Goal: Information Seeking & Learning: Learn about a topic

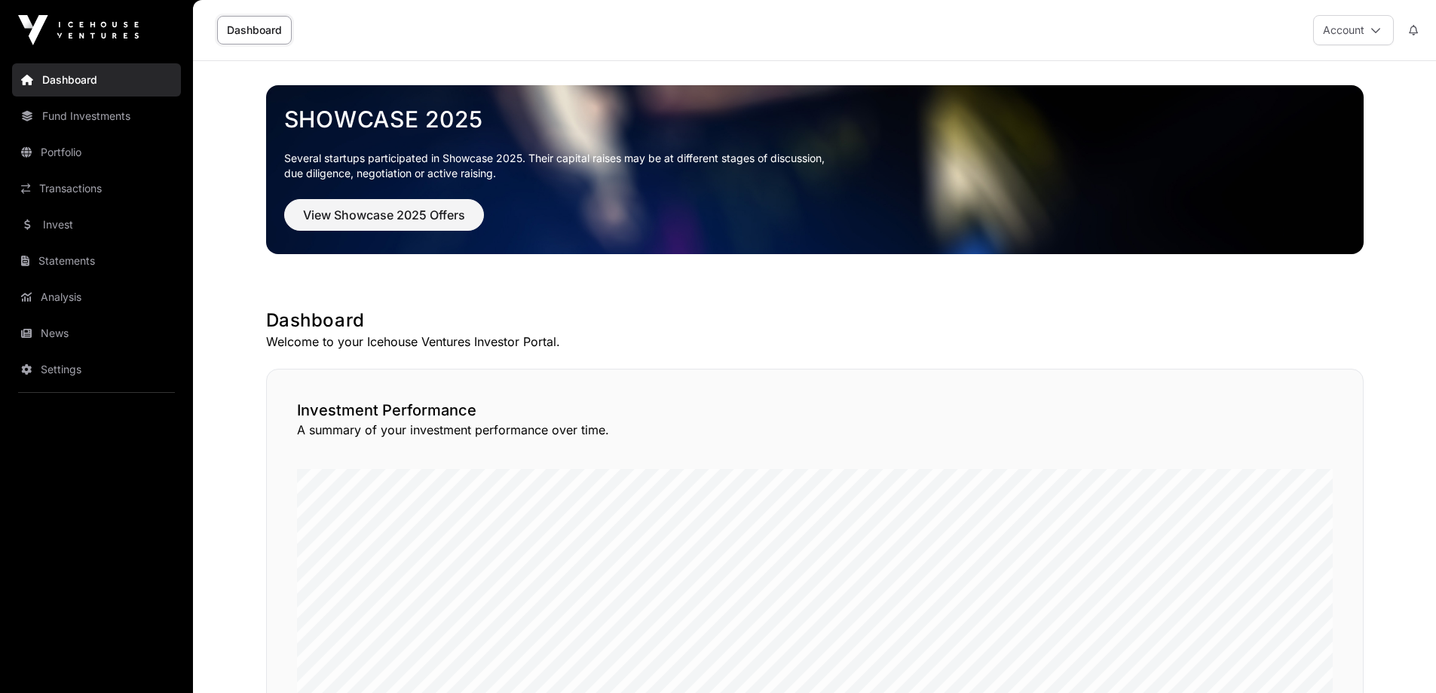
scroll to position [603, 0]
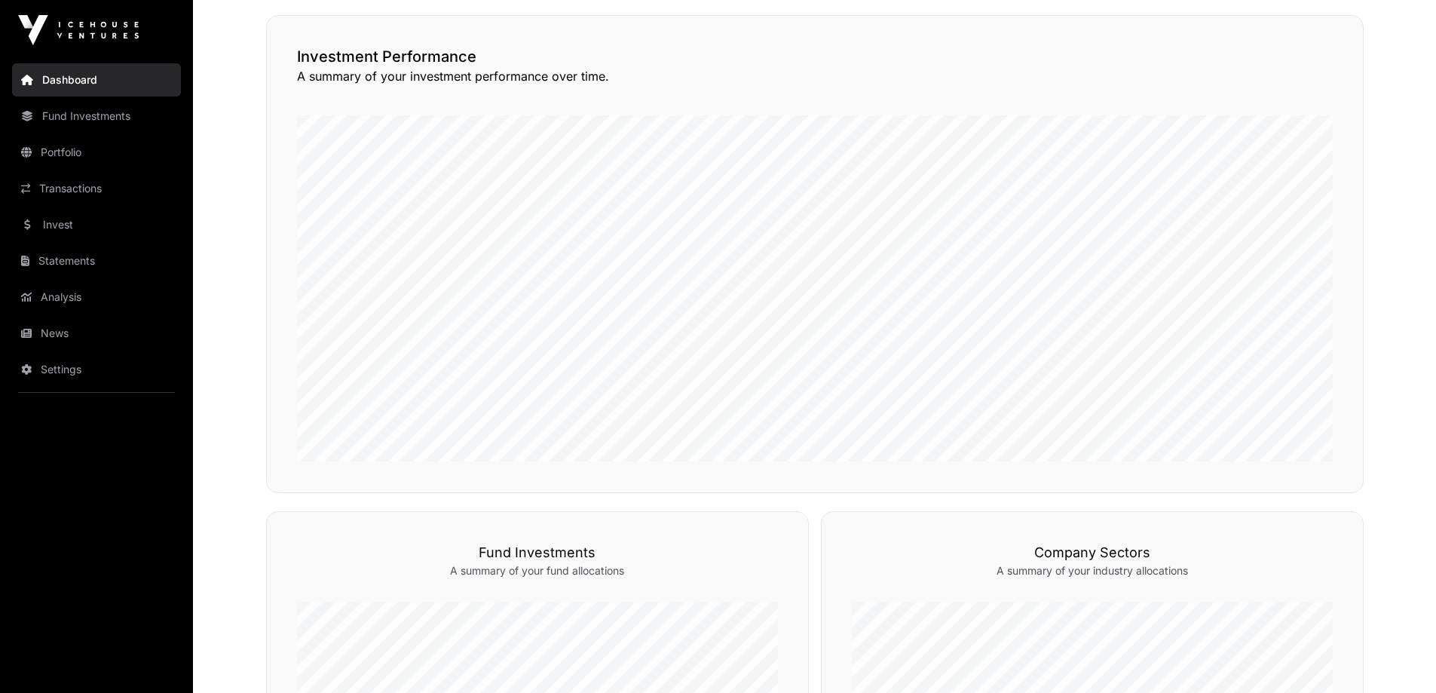
scroll to position [345, 0]
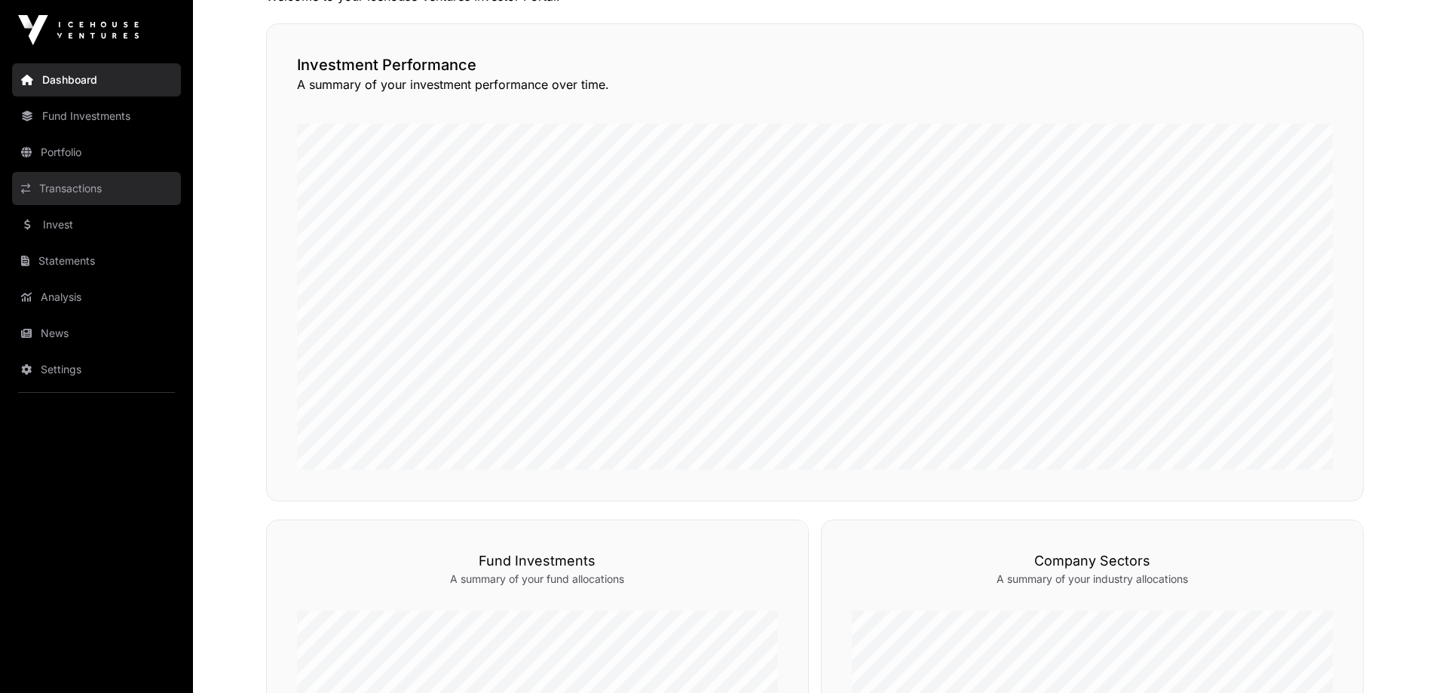
click at [57, 176] on link "Transactions" at bounding box center [96, 188] width 169 height 33
click at [84, 231] on link "Invest" at bounding box center [96, 224] width 169 height 33
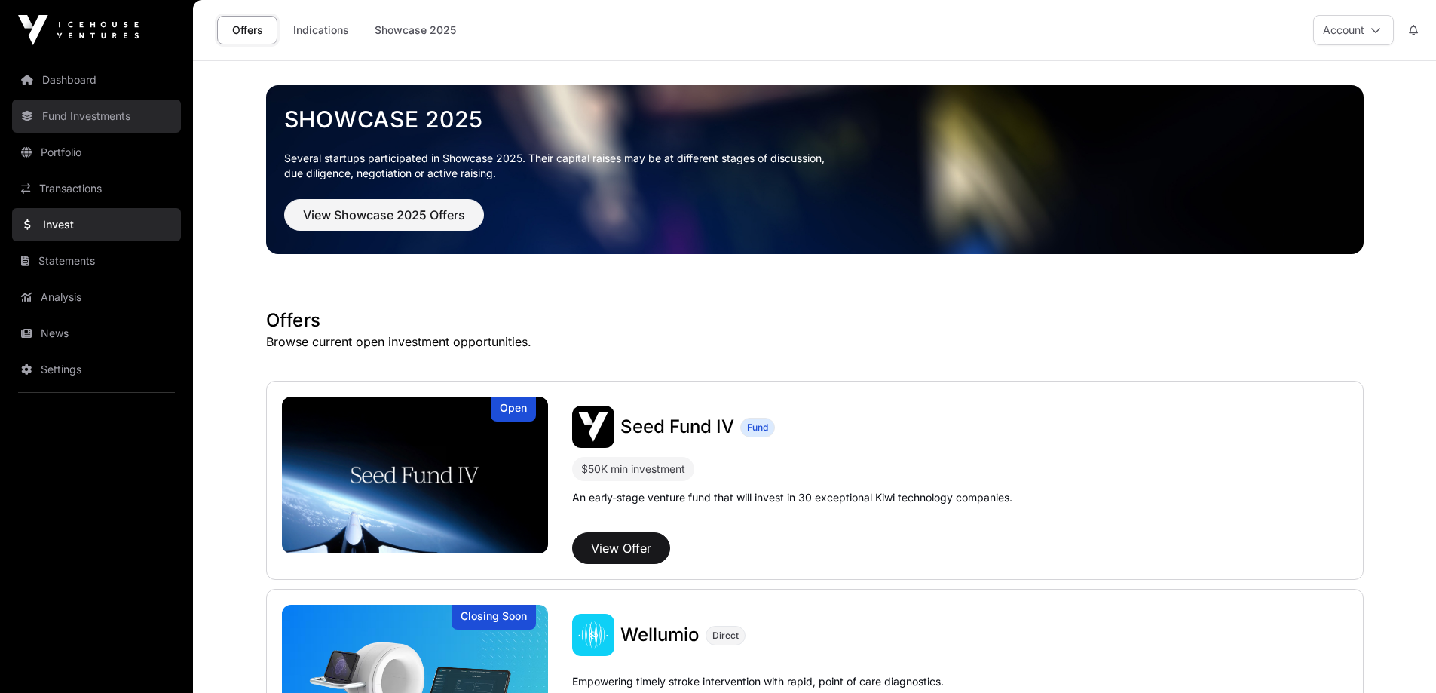
click at [86, 126] on link "Fund Investments" at bounding box center [96, 116] width 169 height 33
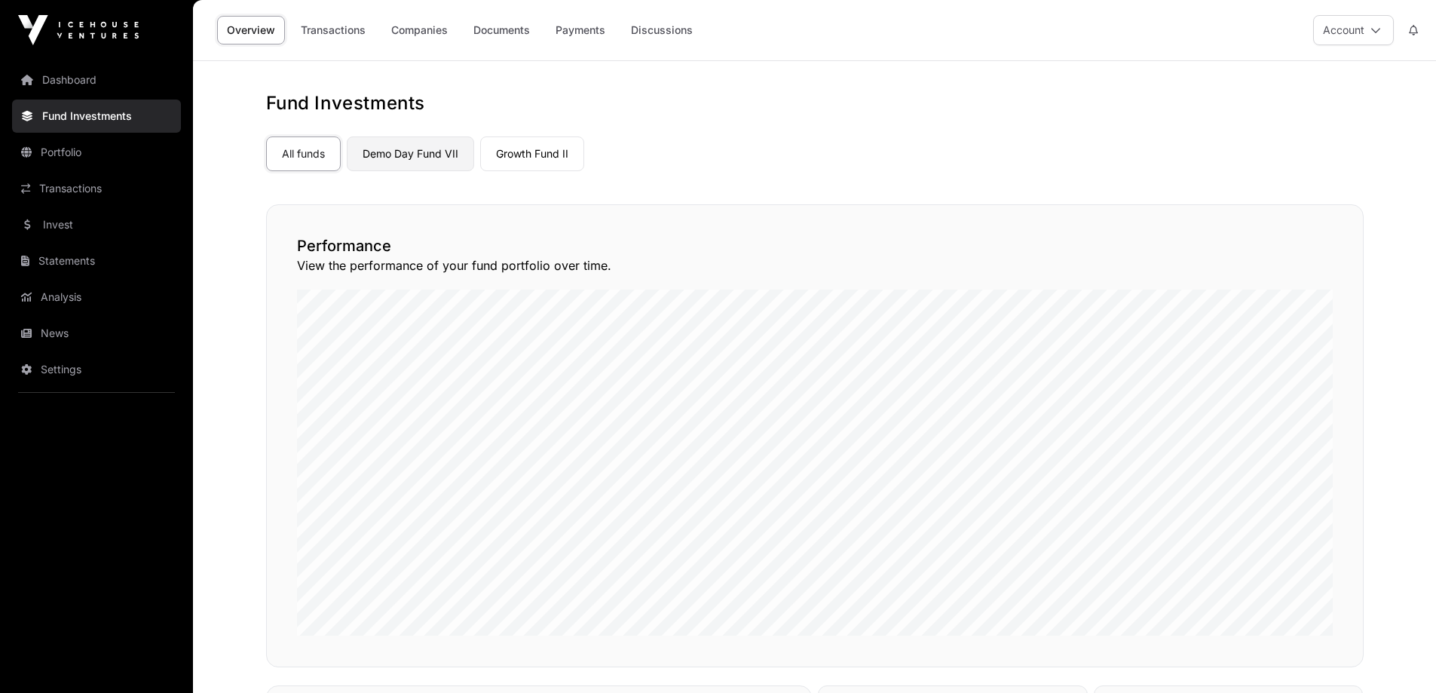
click at [394, 157] on link "Demo Day Fund VII" at bounding box center [410, 153] width 127 height 35
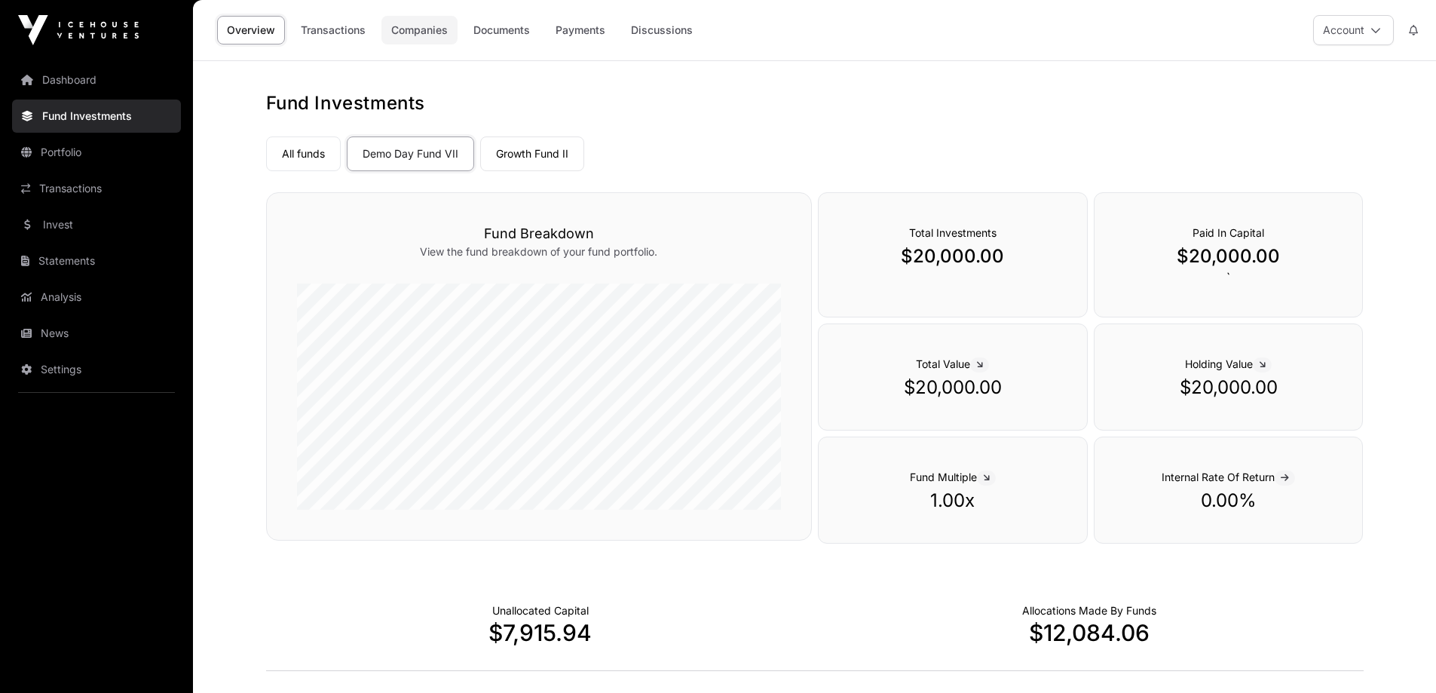
click at [395, 35] on link "Companies" at bounding box center [420, 30] width 76 height 29
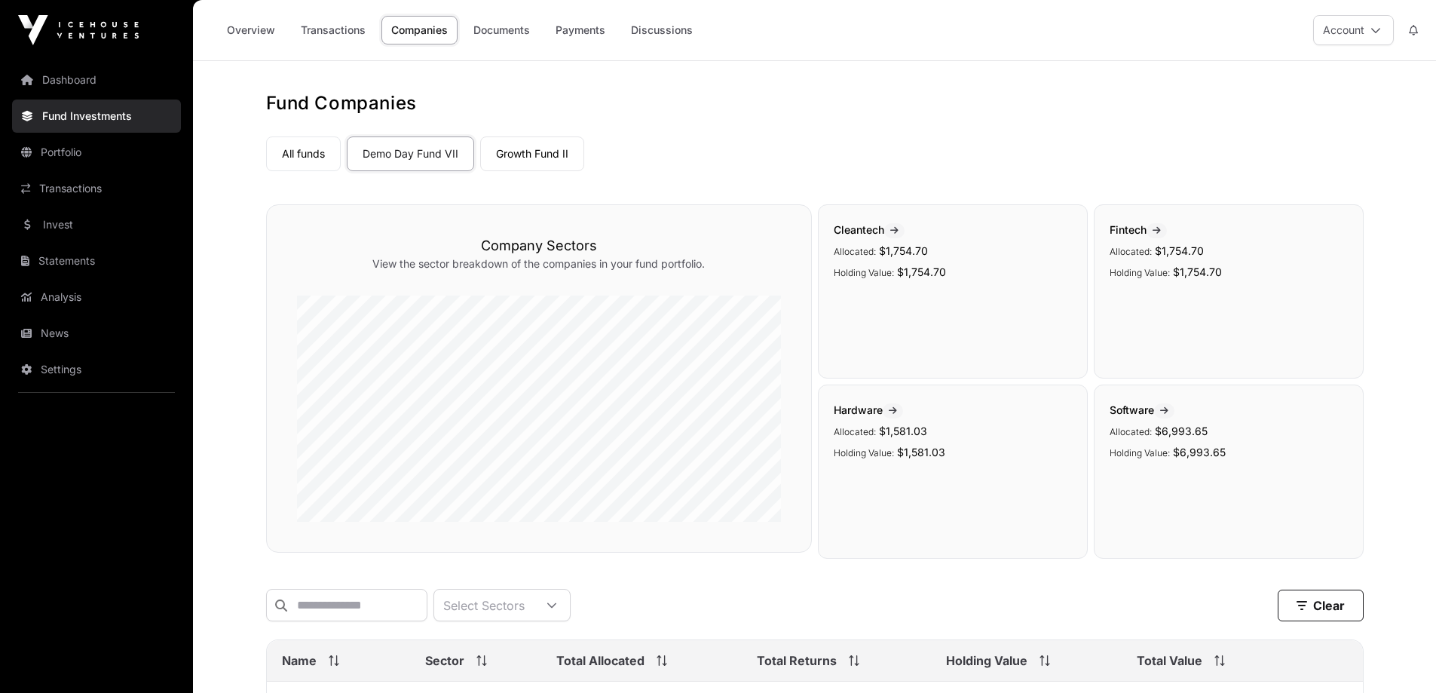
click at [447, 25] on link "Companies" at bounding box center [420, 30] width 76 height 29
